Goal: Information Seeking & Learning: Learn about a topic

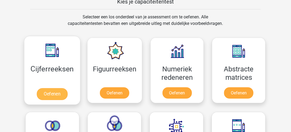
scroll to position [216, 0]
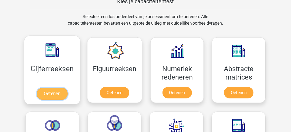
click at [51, 95] on link "Oefenen" at bounding box center [52, 94] width 31 height 12
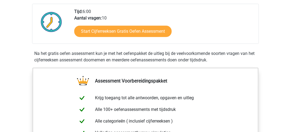
scroll to position [108, 0]
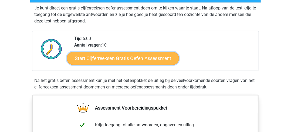
click at [115, 64] on link "Start Cijferreeksen Gratis Oefen Assessment" at bounding box center [123, 58] width 112 height 13
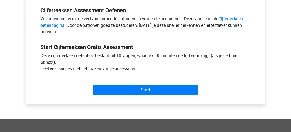
scroll to position [108, 0]
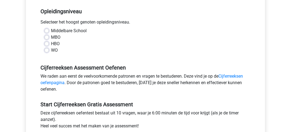
click at [51, 36] on label "MBO" at bounding box center [55, 37] width 9 height 6
click at [46, 36] on input "MBO" at bounding box center [47, 36] width 4 height 5
radio input "true"
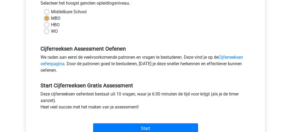
scroll to position [135, 0]
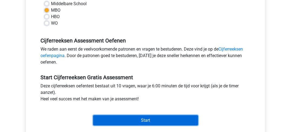
click at [131, 122] on input "Start" at bounding box center [145, 120] width 105 height 10
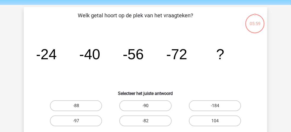
scroll to position [27, 0]
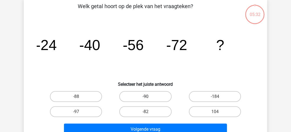
click at [154, 99] on label "-90" at bounding box center [145, 96] width 52 height 11
click at [149, 99] on input "-90" at bounding box center [148, 98] width 4 height 4
radio input "true"
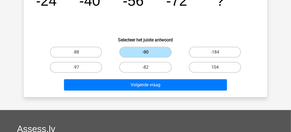
scroll to position [81, 0]
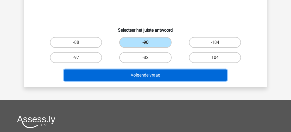
click at [147, 77] on button "Volgende vraag" at bounding box center [145, 74] width 163 height 11
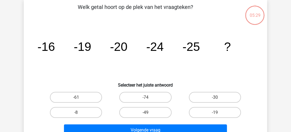
scroll to position [25, 0]
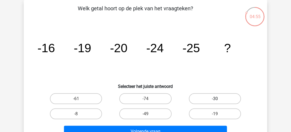
click at [209, 98] on label "-30" at bounding box center [215, 98] width 52 height 11
click at [215, 99] on input "-30" at bounding box center [217, 101] width 4 height 4
radio input "true"
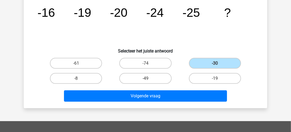
scroll to position [79, 0]
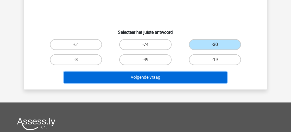
click at [143, 77] on button "Volgende vraag" at bounding box center [145, 77] width 163 height 11
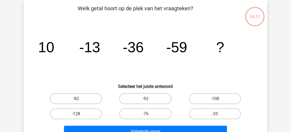
scroll to position [25, 0]
click at [216, 98] on label "-108" at bounding box center [215, 98] width 52 height 11
click at [216, 99] on input "-108" at bounding box center [217, 101] width 4 height 4
radio input "true"
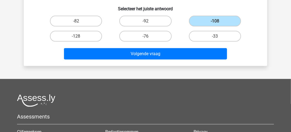
scroll to position [106, 0]
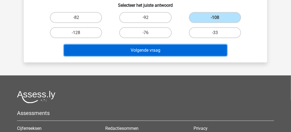
click at [146, 51] on button "Volgende vraag" at bounding box center [145, 50] width 163 height 11
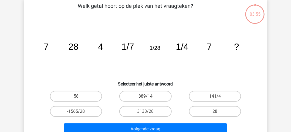
scroll to position [25, 0]
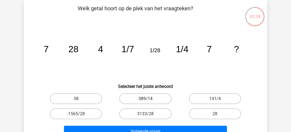
click at [139, 100] on label "389/14" at bounding box center [145, 98] width 52 height 11
click at [146, 100] on input "389/14" at bounding box center [148, 101] width 4 height 4
radio input "true"
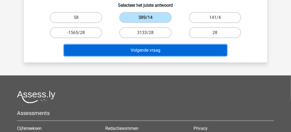
click at [136, 49] on button "Volgende vraag" at bounding box center [145, 50] width 163 height 11
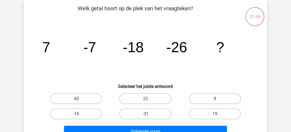
click at [60, 97] on label "-42" at bounding box center [76, 98] width 52 height 11
click at [76, 99] on input "-42" at bounding box center [78, 101] width 4 height 4
radio input "true"
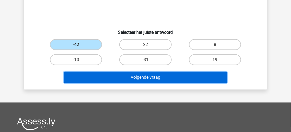
click at [122, 78] on button "Volgende vraag" at bounding box center [145, 77] width 163 height 11
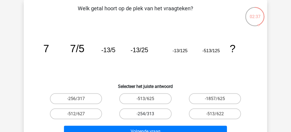
click at [135, 114] on label "-254/313" at bounding box center [145, 113] width 52 height 11
click at [146, 114] on input "-254/313" at bounding box center [148, 116] width 4 height 4
radio input "true"
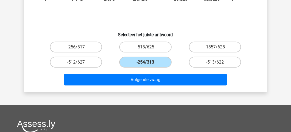
scroll to position [79, 0]
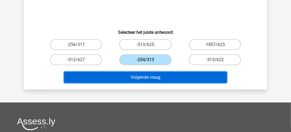
click at [139, 77] on button "Volgende vraag" at bounding box center [145, 77] width 163 height 11
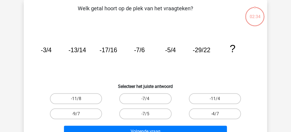
scroll to position [25, 0]
click at [81, 112] on label "-9/7" at bounding box center [76, 113] width 52 height 11
click at [80, 114] on input "-9/7" at bounding box center [78, 116] width 4 height 4
radio input "true"
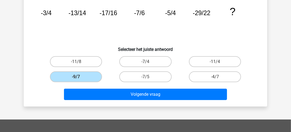
scroll to position [79, 0]
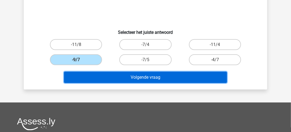
click at [151, 80] on button "Volgende vraag" at bounding box center [145, 77] width 163 height 11
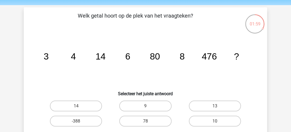
scroll to position [27, 0]
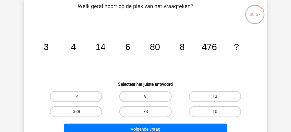
click at [216, 112] on input "10" at bounding box center [217, 114] width 4 height 4
radio input "true"
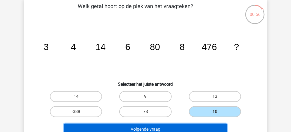
click at [161, 127] on button "Volgende vraag" at bounding box center [145, 128] width 163 height 11
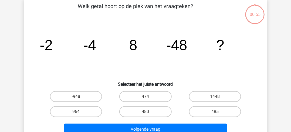
scroll to position [25, 0]
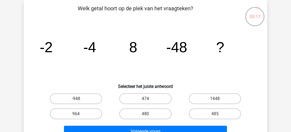
drag, startPoint x: 141, startPoint y: 115, endPoint x: 144, endPoint y: 122, distance: 7.9
click at [142, 115] on label "480" at bounding box center [145, 113] width 52 height 11
click at [146, 115] on input "480" at bounding box center [148, 116] width 4 height 4
radio input "true"
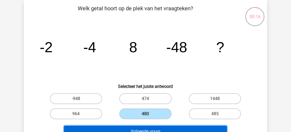
click at [143, 128] on button "Volgende vraag" at bounding box center [145, 131] width 163 height 11
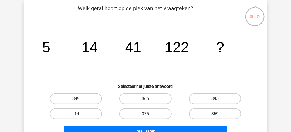
click at [213, 112] on label "359" at bounding box center [215, 113] width 52 height 11
click at [215, 114] on input "359" at bounding box center [217, 116] width 4 height 4
radio input "true"
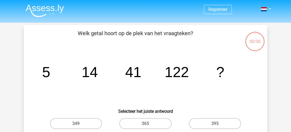
scroll to position [25, 0]
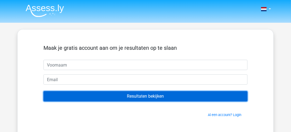
click at [151, 96] on input "Resultaten bekijken" at bounding box center [146, 96] width 204 height 10
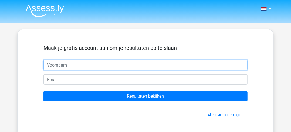
click at [54, 66] on input "text" at bounding box center [146, 65] width 204 height 10
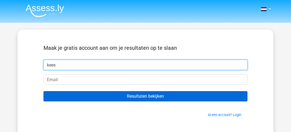
type input "kees"
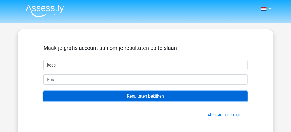
click at [152, 96] on input "Resultaten bekijken" at bounding box center [146, 96] width 204 height 10
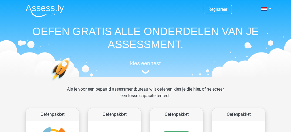
scroll to position [216, 0]
